Goal: Task Accomplishment & Management: Use online tool/utility

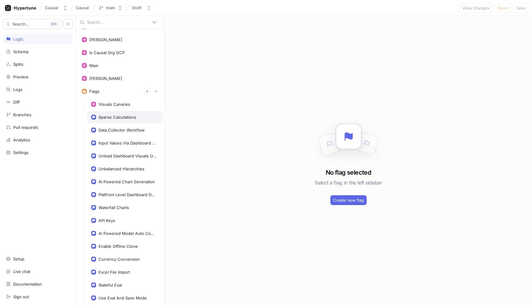
scroll to position [72, 0]
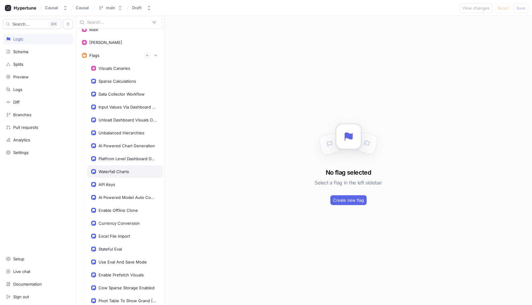
click at [117, 172] on div "Waterfall Charts" at bounding box center [113, 171] width 30 height 5
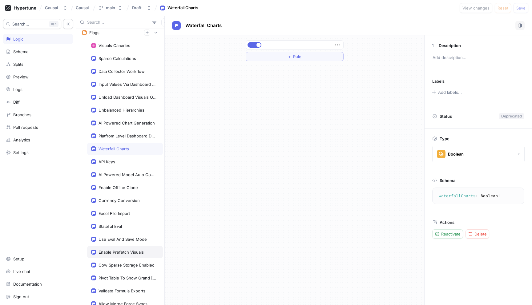
scroll to position [89, 0]
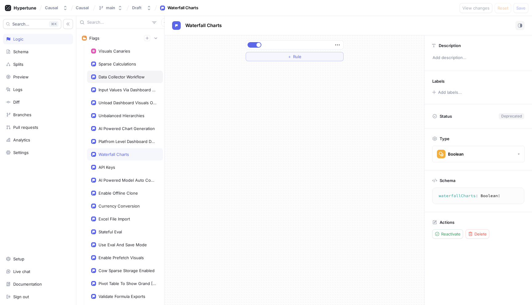
click at [136, 78] on div "Data Collector Workflow" at bounding box center [121, 76] width 46 height 5
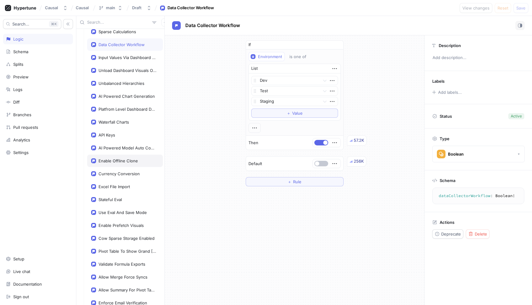
scroll to position [120, 0]
click at [137, 177] on div "Currency Conversion" at bounding box center [125, 175] width 76 height 12
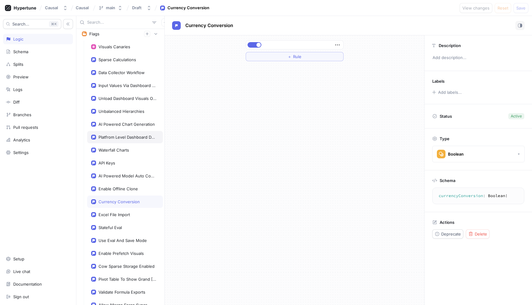
scroll to position [91, 0]
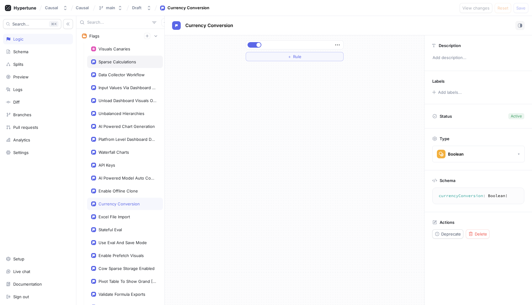
click at [133, 66] on div "Sparse Calculations" at bounding box center [125, 62] width 76 height 12
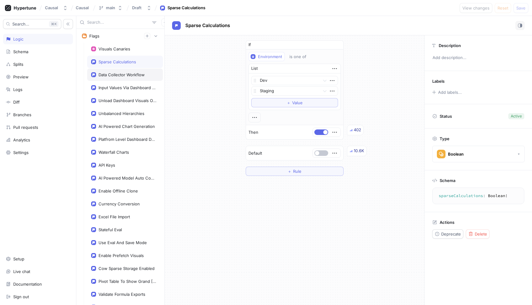
click at [123, 75] on div "Data Collector Workflow" at bounding box center [121, 74] width 46 height 5
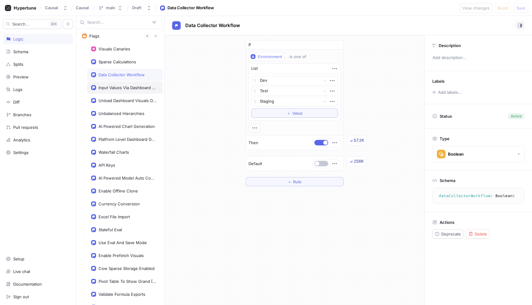
click at [124, 87] on div "Input Values Via Dashboard Access Type" at bounding box center [127, 87] width 58 height 5
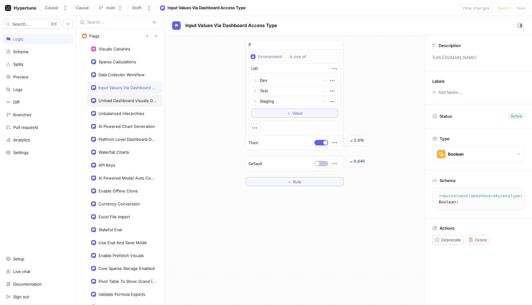
click at [126, 100] on div "Unload Dashboard Visuals Out Of View" at bounding box center [127, 100] width 58 height 5
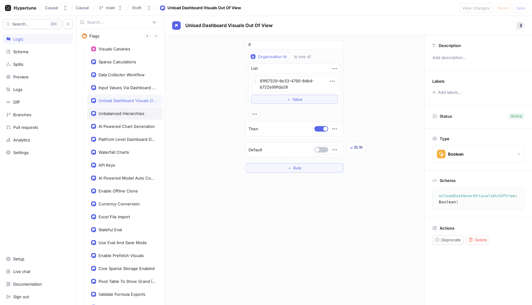
click at [125, 113] on div "Unbalanced Hierarchies" at bounding box center [121, 113] width 46 height 5
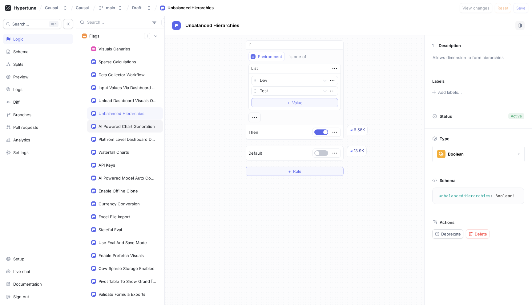
click at [126, 123] on div "AI Powered Chart Generation" at bounding box center [125, 126] width 76 height 12
type textarea "aiPoweredChartGeneration: Boolean!"
type textarea "x"
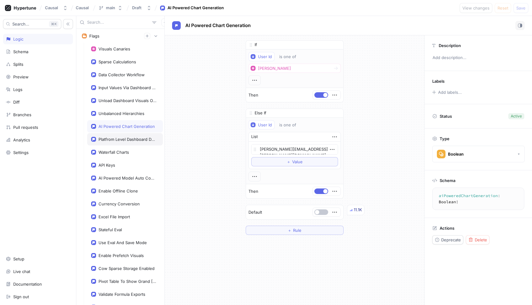
click at [123, 142] on div "Platfrom Level Dashboard Demoware" at bounding box center [125, 139] width 76 height 12
type textarea "platfromLevelDashboardDemoware: Boolean!"
type textarea "x"
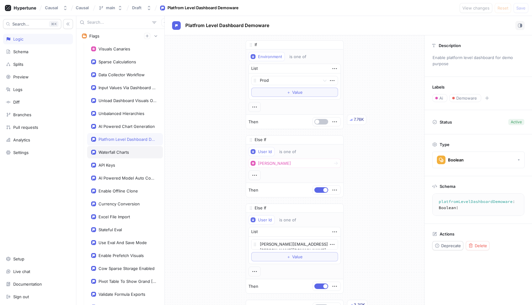
click at [122, 156] on div "Waterfall Charts" at bounding box center [125, 152] width 76 height 12
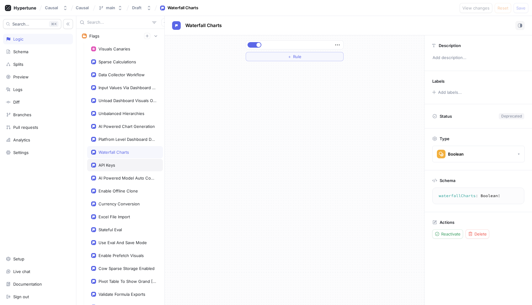
click at [122, 167] on div "API Keys" at bounding box center [125, 165] width 68 height 5
type textarea "apiKeys: Boolean!"
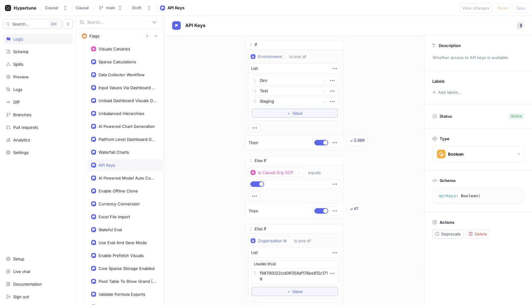
type textarea "x"
click at [114, 178] on div "AI Powered Model Auto Completion" at bounding box center [127, 178] width 58 height 5
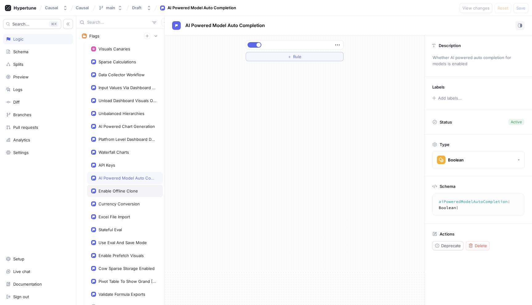
click at [115, 190] on div "Enable Offline Clone" at bounding box center [117, 191] width 39 height 5
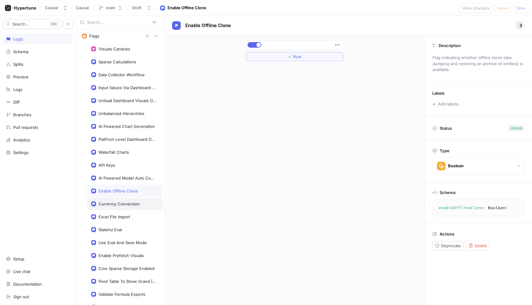
click at [114, 207] on div "Currency Conversion" at bounding box center [125, 204] width 76 height 12
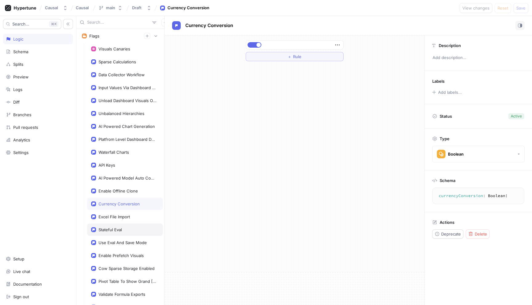
click at [115, 219] on div "Excel File Import" at bounding box center [113, 217] width 31 height 5
click at [114, 227] on div "Stateful Eval" at bounding box center [109, 229] width 23 height 5
type textarea "statefulEval: Boolean!"
type textarea "x"
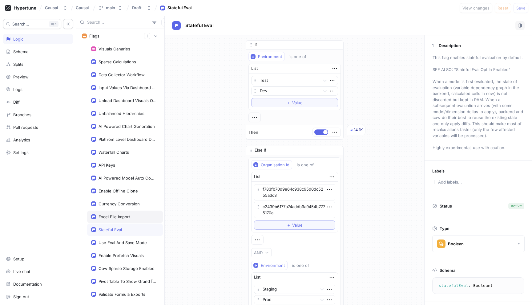
click at [115, 222] on div "Excel File Import" at bounding box center [125, 217] width 76 height 12
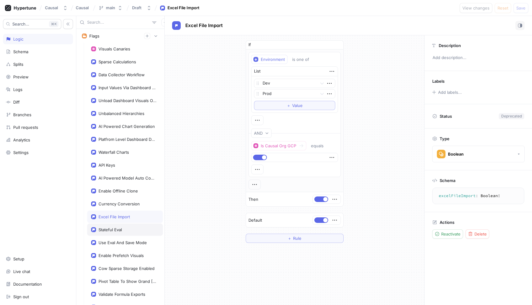
click at [123, 226] on div "Stateful Eval" at bounding box center [125, 230] width 76 height 12
type textarea "statefulEval: Boolean!"
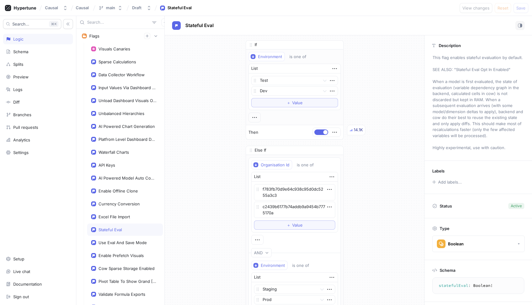
type textarea "x"
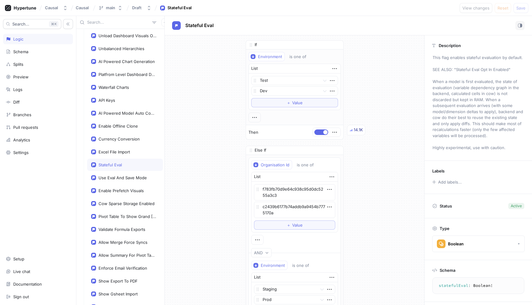
scroll to position [163, 0]
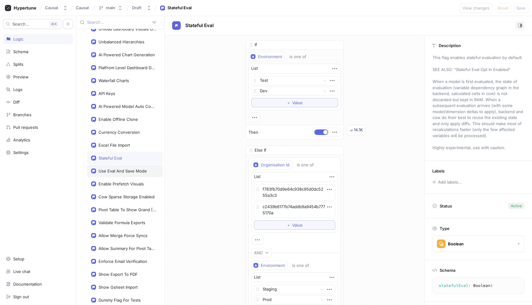
click at [126, 173] on div "Use Eval And Save Mode" at bounding box center [122, 171] width 48 height 5
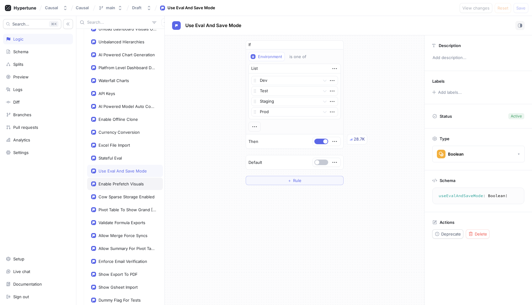
click at [127, 184] on div "Enable Prefetch Visuals" at bounding box center [120, 184] width 45 height 5
type textarea "enablePrefetchVisuals: Boolean!"
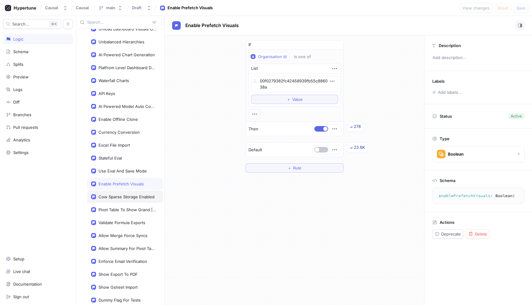
type textarea "x"
drag, startPoint x: 128, startPoint y: 197, endPoint x: 128, endPoint y: 209, distance: 11.4
click at [128, 209] on div "Visuals Canaries Sparse Calculations Data Collector Workflow Input Values Via D…" at bounding box center [125, 210] width 76 height 478
click at [130, 214] on div "Pivot Table To Show Grand [PERSON_NAME]" at bounding box center [125, 210] width 76 height 12
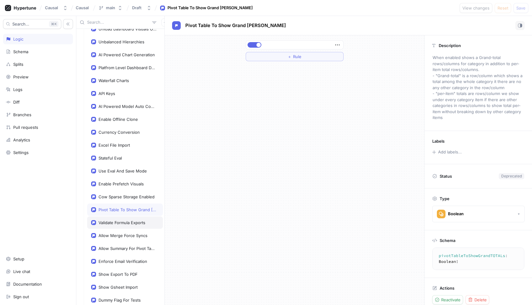
click at [130, 222] on div "Validate Formula Exports" at bounding box center [121, 222] width 47 height 5
type textarea "validateFormulaExports: Boolean!"
type textarea "x"
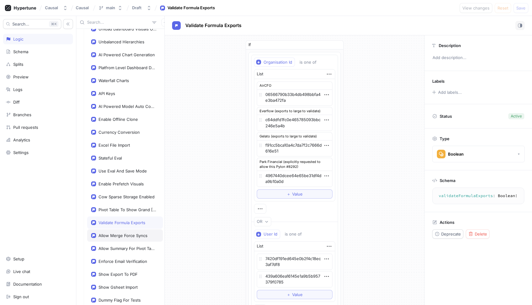
click at [133, 232] on div "Allow Merge Force Syncs" at bounding box center [125, 236] width 76 height 12
type textarea "allowMergeForceSyncs: Boolean!"
type textarea "x"
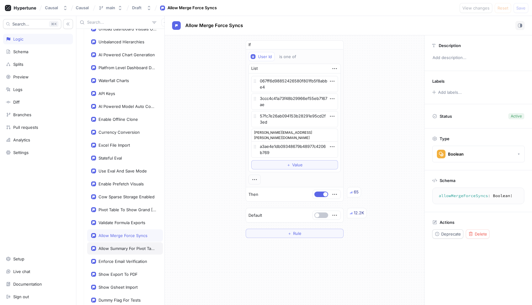
click at [130, 243] on div "Allow Summary For Pivot Table Groups" at bounding box center [125, 249] width 76 height 12
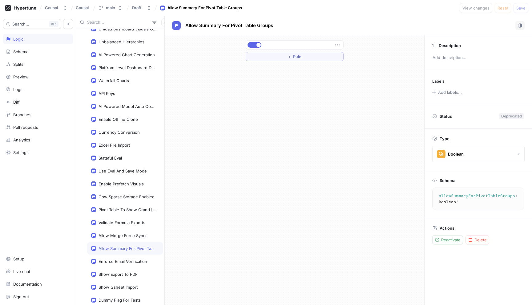
click at [129, 252] on div "Allow Summary For Pivot Table Groups" at bounding box center [125, 249] width 76 height 12
click at [129, 262] on div "Enforce Email Verification" at bounding box center [122, 261] width 49 height 5
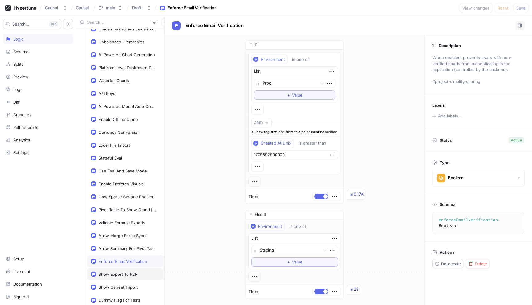
click at [129, 271] on div "Show Export To PDF" at bounding box center [125, 274] width 76 height 12
type textarea "show_export_to_pdf: Boolean!"
type textarea "x"
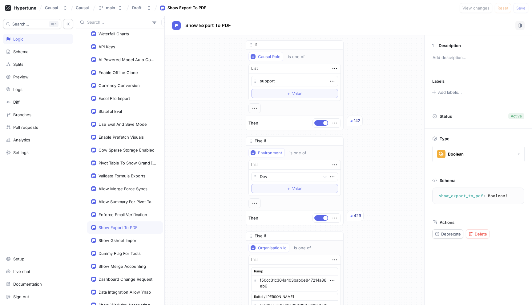
scroll to position [251, 0]
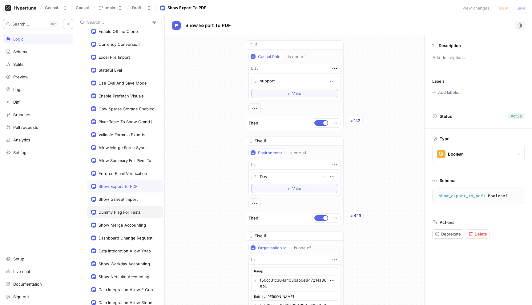
drag, startPoint x: 129, startPoint y: 269, endPoint x: 118, endPoint y: 218, distance: 52.9
click at [118, 218] on div "Visuals Canaries Sparse Calculations Data Collector Workflow Input Values Via D…" at bounding box center [125, 122] width 76 height 478
click at [118, 218] on div "Dummy Flag For Tests" at bounding box center [125, 212] width 76 height 12
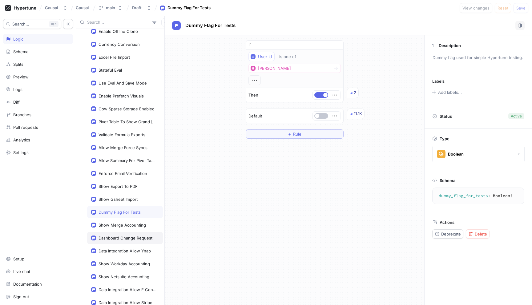
click at [120, 237] on div "Dashboard Change Request" at bounding box center [125, 238] width 54 height 5
type textarea "dashboard_change_request: Boolean!"
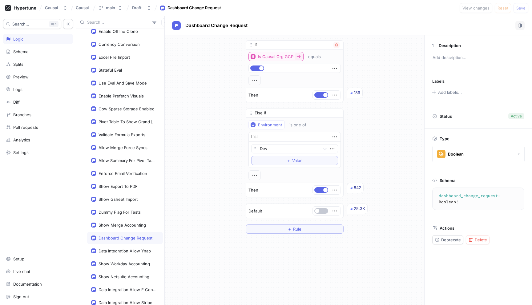
click at [266, 56] on div "Is Causal Org GCP" at bounding box center [275, 56] width 35 height 5
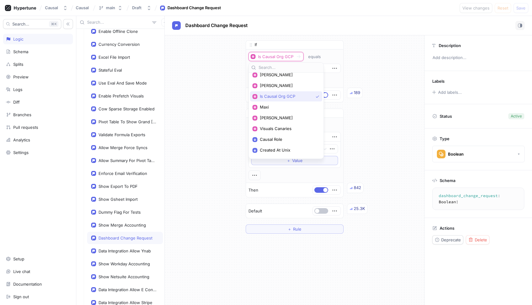
scroll to position [77, 0]
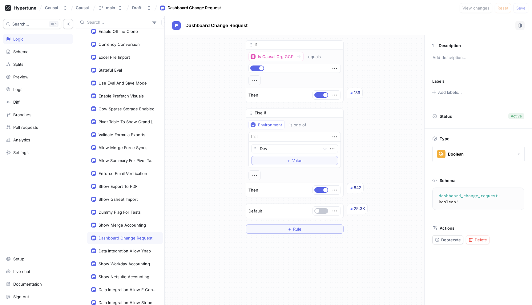
click at [201, 120] on div "If Is Causal Org GCP equals Then 189 Else If Environment is one of List Dev To …" at bounding box center [294, 136] width 259 height 203
click at [35, 151] on div "Settings" at bounding box center [38, 152] width 64 height 5
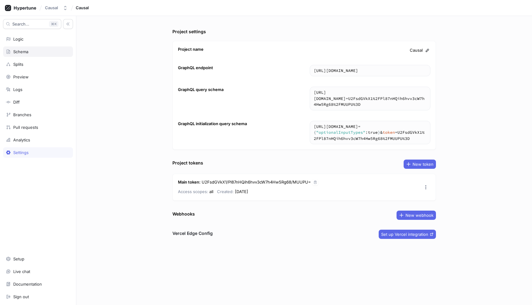
click at [40, 52] on div "Schema" at bounding box center [38, 51] width 64 height 5
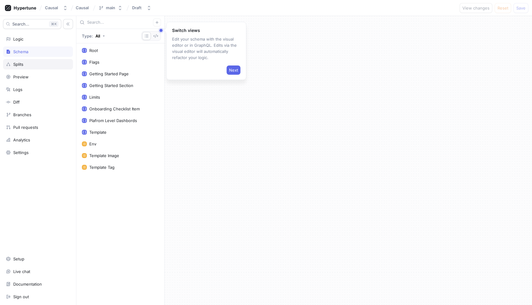
click at [40, 61] on div "Splits" at bounding box center [38, 64] width 70 height 10
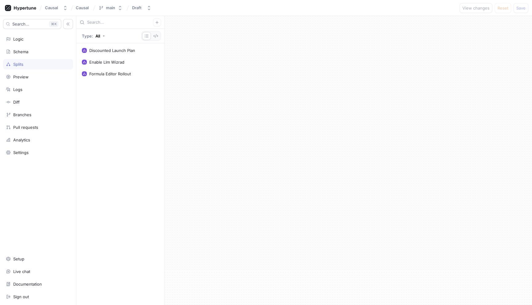
click at [40, 71] on div "Search... K Logic Schema Splits Preview Logs Diff Branches Pull requests Analyt…" at bounding box center [38, 160] width 76 height 289
click at [39, 79] on div "Preview" at bounding box center [38, 76] width 64 height 5
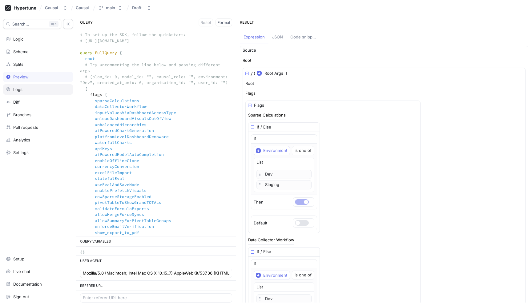
click at [38, 89] on div "Logs" at bounding box center [38, 89] width 64 height 5
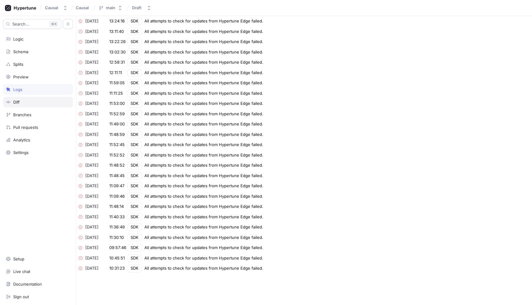
click at [35, 102] on div "Diff" at bounding box center [38, 102] width 64 height 5
click at [35, 113] on div "Branches" at bounding box center [38, 114] width 64 height 5
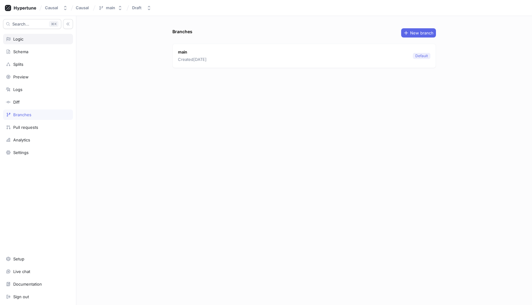
click at [23, 37] on div "Logic" at bounding box center [18, 39] width 10 height 5
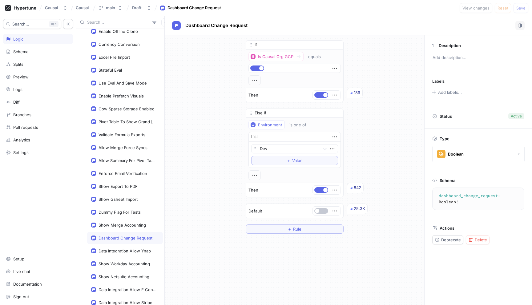
click at [26, 41] on div "Logic" at bounding box center [38, 39] width 64 height 5
click at [272, 61] on button "Is Causal Org GCP" at bounding box center [275, 56] width 55 height 9
